Goal: Information Seeking & Learning: Learn about a topic

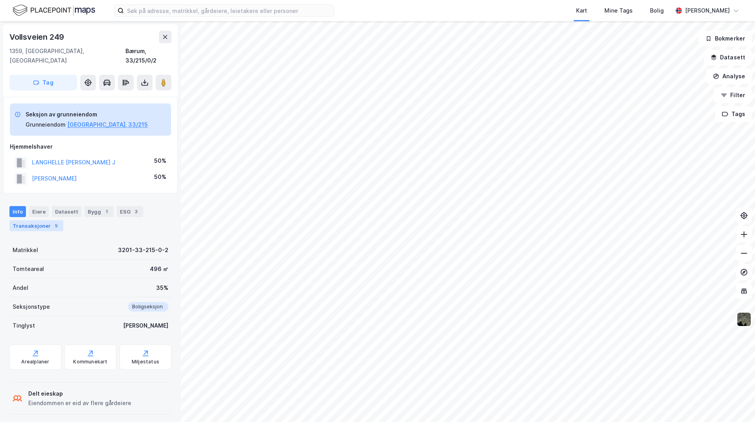
click at [44, 220] on div "Transaksjoner 5" at bounding box center [36, 225] width 54 height 11
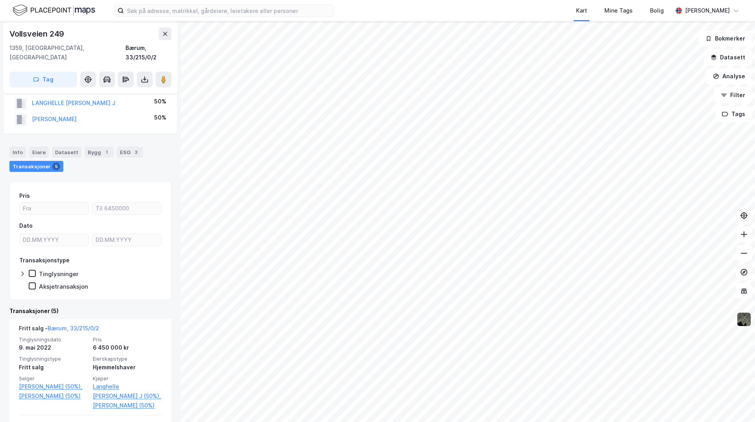
scroll to position [118, 0]
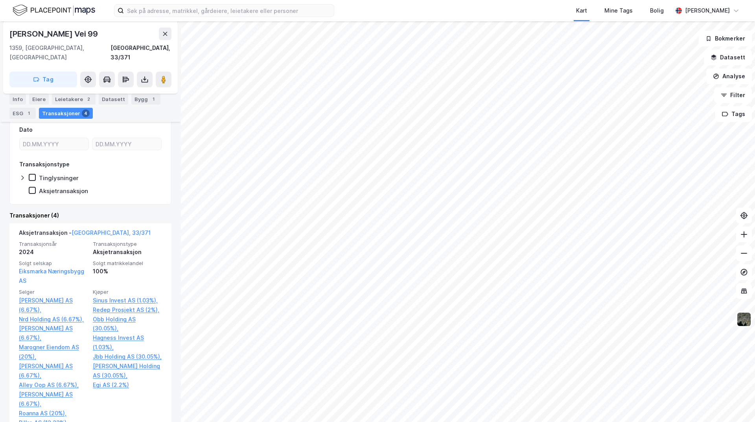
scroll to position [197, 0]
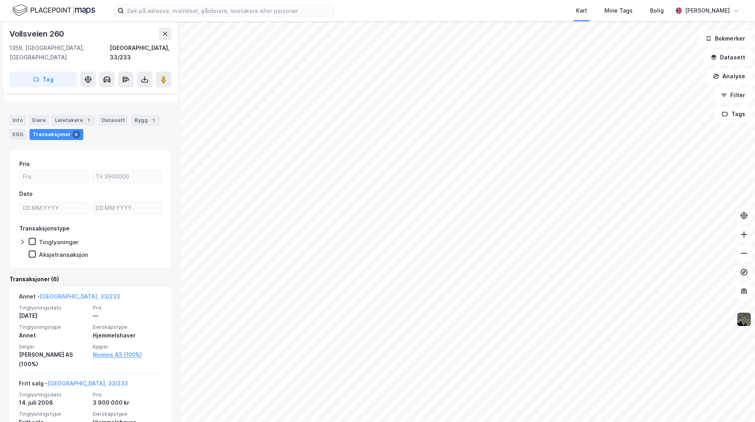
scroll to position [79, 0]
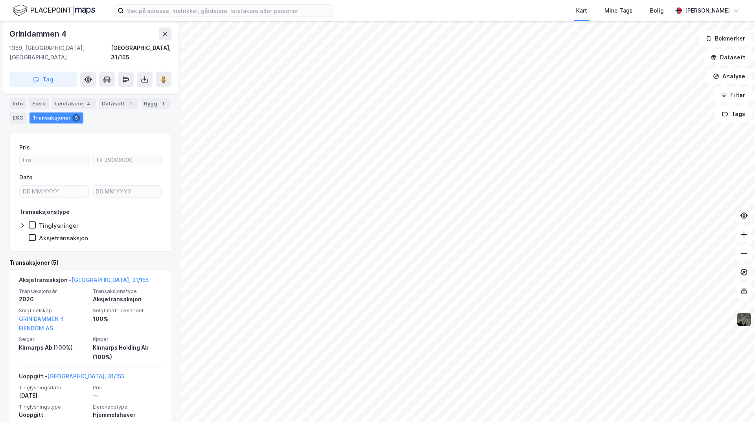
scroll to position [118, 0]
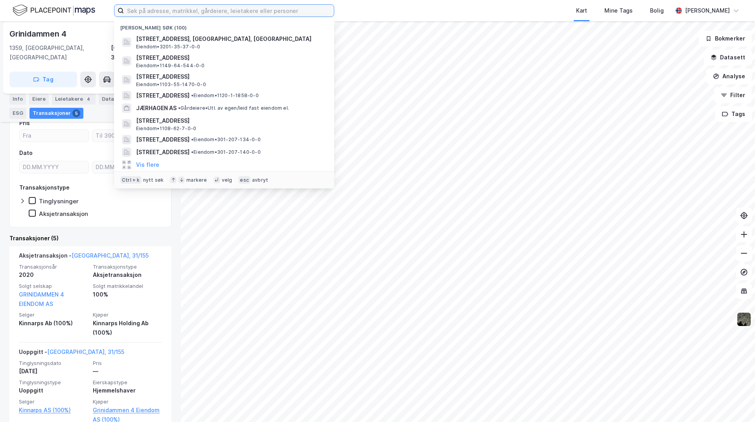
click at [182, 10] on input at bounding box center [229, 11] width 210 height 12
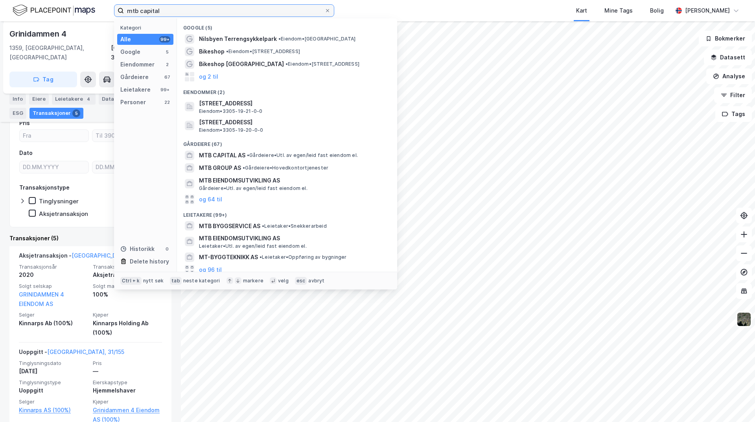
type input "mtb capital"
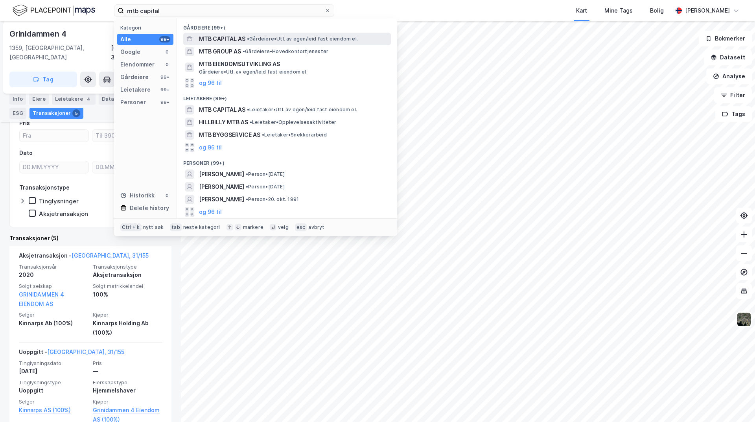
click at [260, 42] on div "MTB CAPITAL AS • Gårdeiere • Utl. av egen/leid fast eiendom el." at bounding box center [294, 38] width 190 height 9
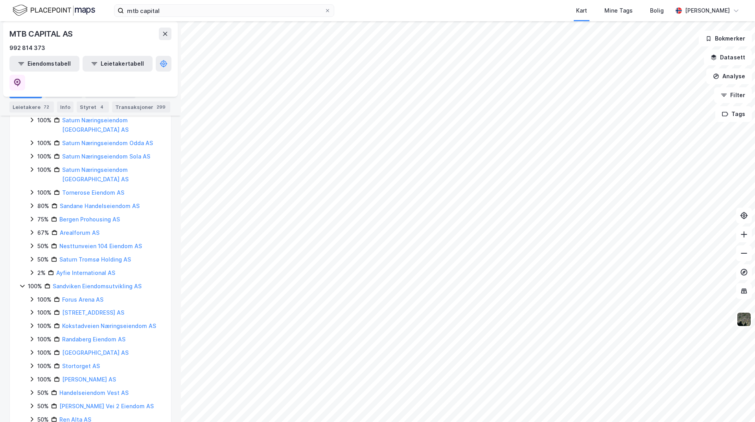
scroll to position [195, 0]
